Goal: Information Seeking & Learning: Understand process/instructions

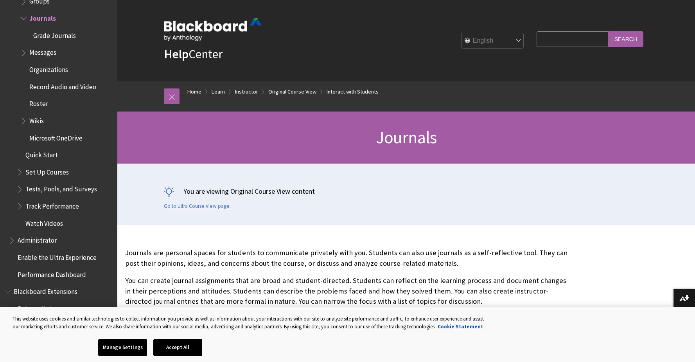
scroll to position [369, 0]
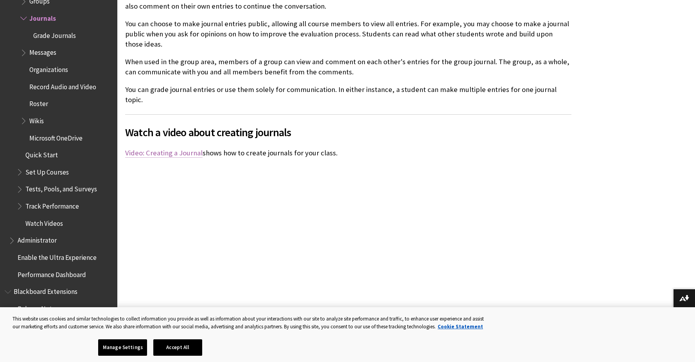
click at [163, 148] on link "Video: Creating a Journal" at bounding box center [163, 152] width 77 height 9
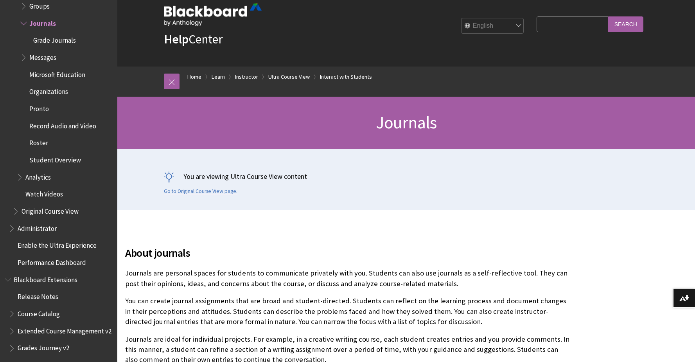
scroll to position [240, 0]
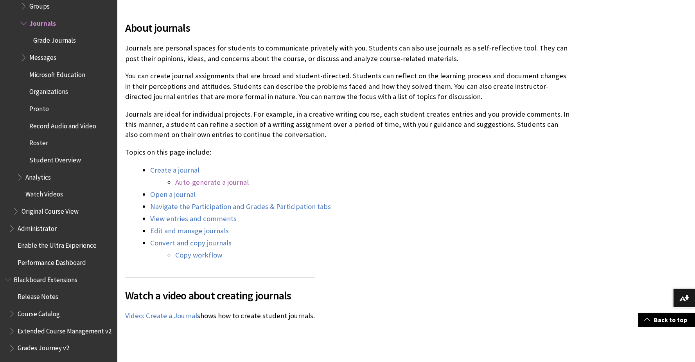
click at [200, 182] on link "Auto-generate a journal" at bounding box center [212, 182] width 74 height 9
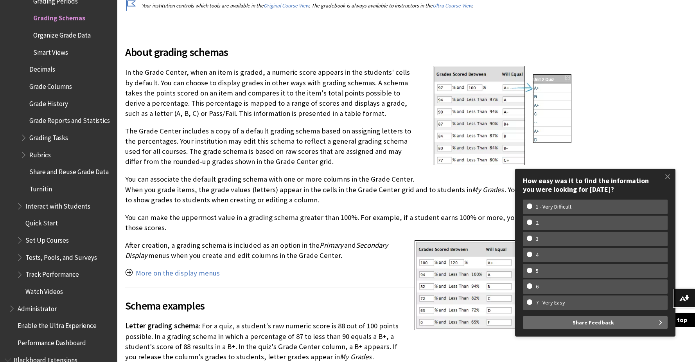
scroll to position [241, 0]
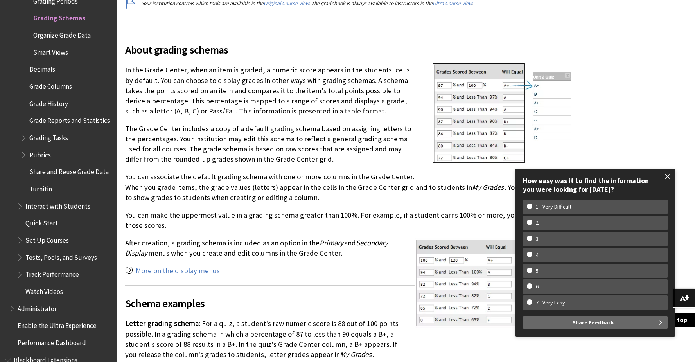
click at [669, 180] on span at bounding box center [668, 176] width 16 height 16
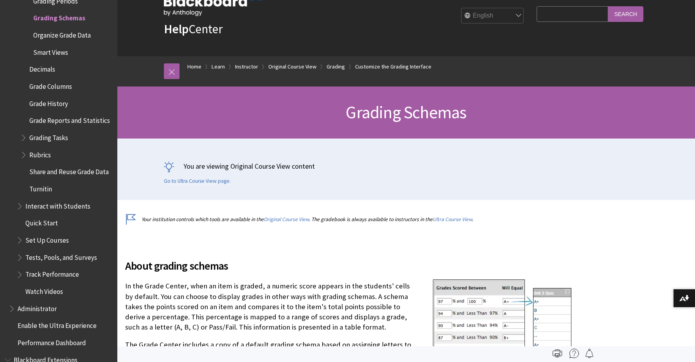
scroll to position [0, 0]
